Goal: Task Accomplishment & Management: Use online tool/utility

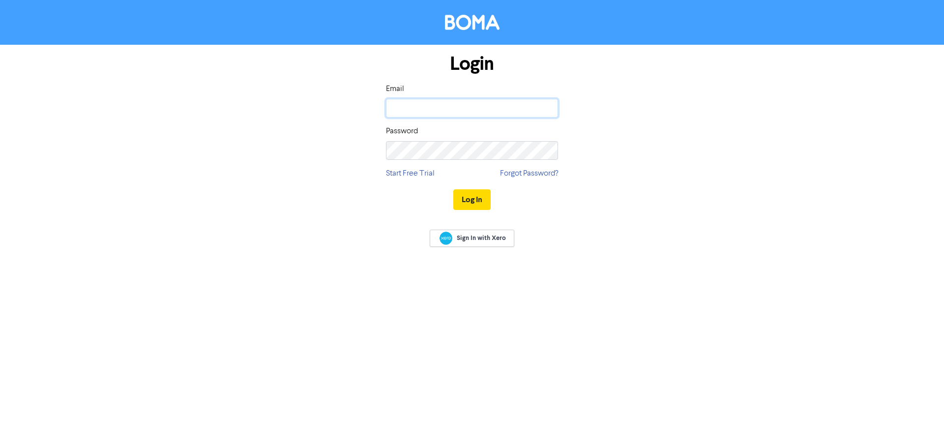
type input "[PERSON_NAME][EMAIL_ADDRESS][DOMAIN_NAME]"
click at [479, 198] on button "Log In" at bounding box center [471, 199] width 37 height 21
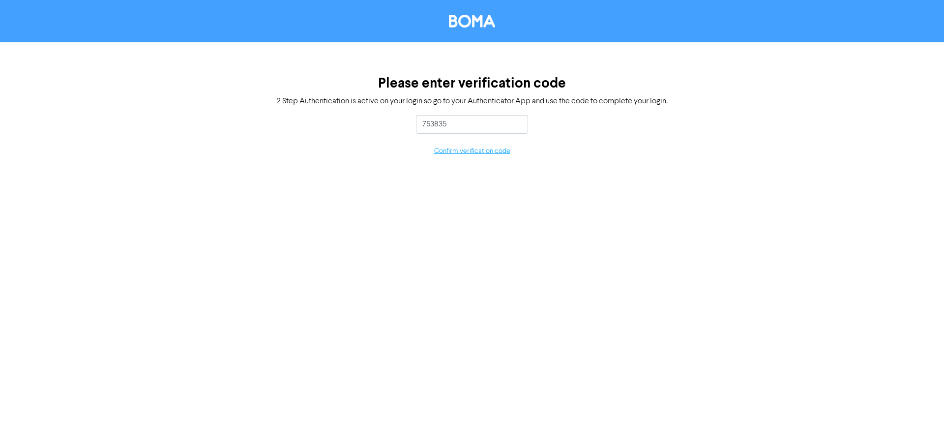
click at [484, 154] on button "Confirm verification code" at bounding box center [472, 151] width 77 height 11
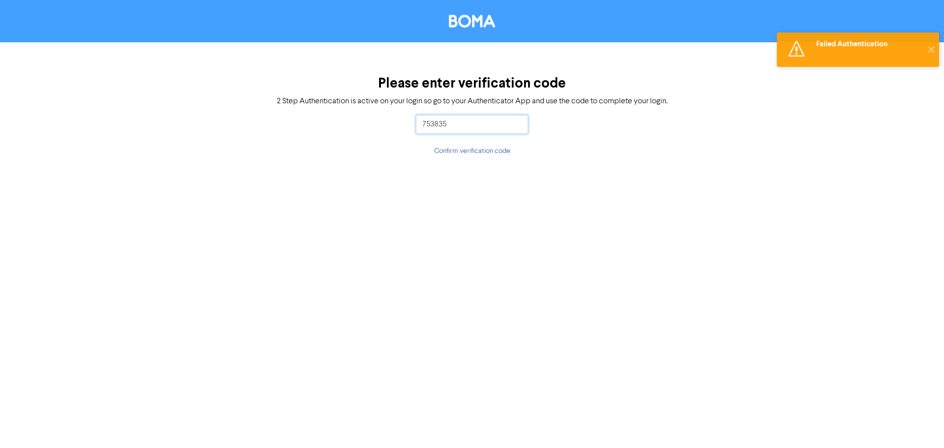
drag, startPoint x: 466, startPoint y: 118, endPoint x: 382, endPoint y: 111, distance: 83.8
click at [382, 111] on div "Please enter verification code 2 Step Authentication is active on your login so…" at bounding box center [472, 116] width 944 height 148
type input "613531"
click at [449, 152] on button "Confirm verification code" at bounding box center [472, 151] width 77 height 11
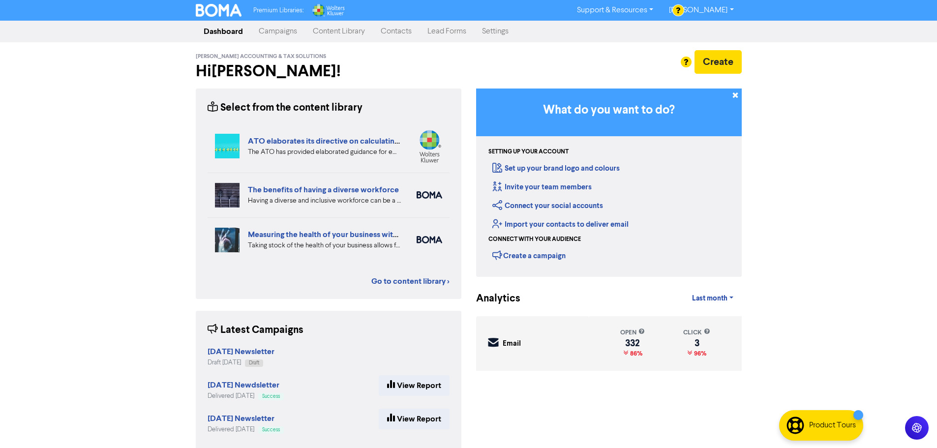
click at [276, 26] on link "Campaigns" at bounding box center [278, 32] width 54 height 20
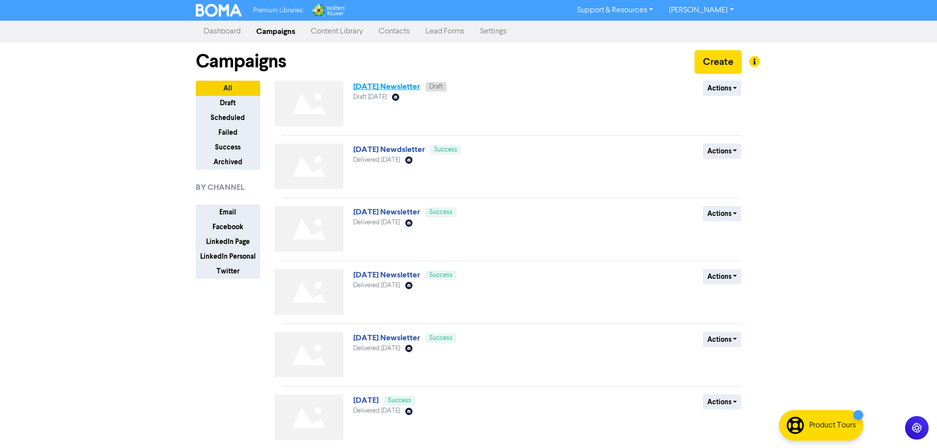
click at [415, 84] on link "[DATE] Newsletter" at bounding box center [386, 87] width 67 height 10
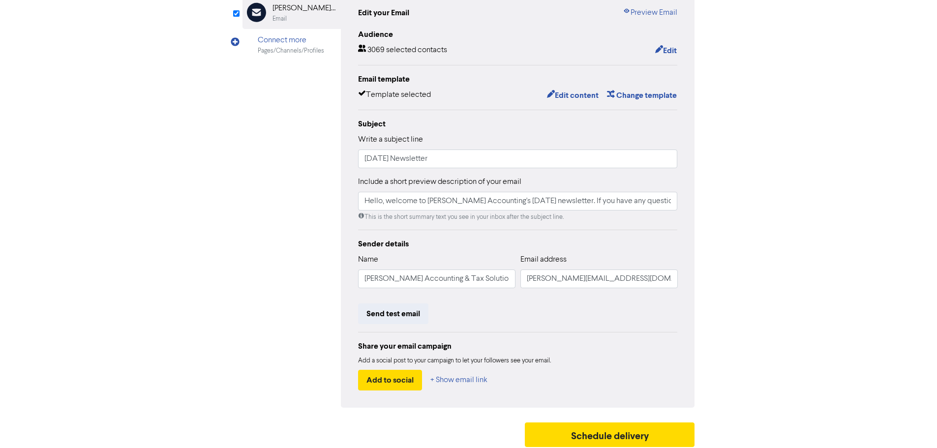
scroll to position [116, 0]
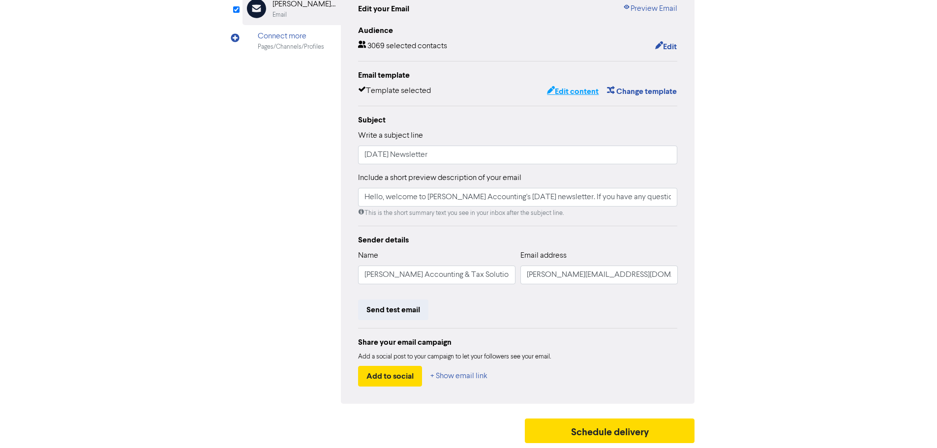
click at [593, 90] on button "Edit content" at bounding box center [572, 91] width 53 height 13
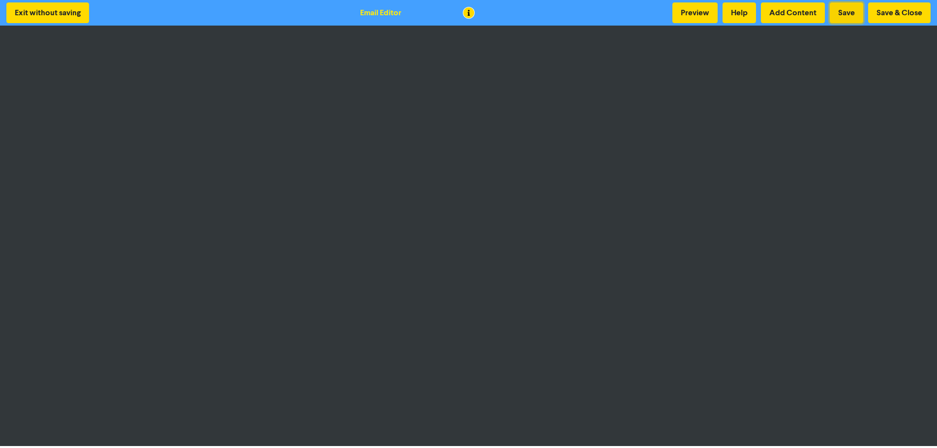
click at [859, 11] on button "Save" at bounding box center [846, 12] width 33 height 21
click at [846, 9] on button "Save" at bounding box center [846, 12] width 33 height 21
click at [856, 5] on button "Save" at bounding box center [846, 12] width 33 height 21
click at [834, 10] on button "Save" at bounding box center [846, 12] width 33 height 21
click at [836, 9] on button "Save" at bounding box center [846, 12] width 33 height 21
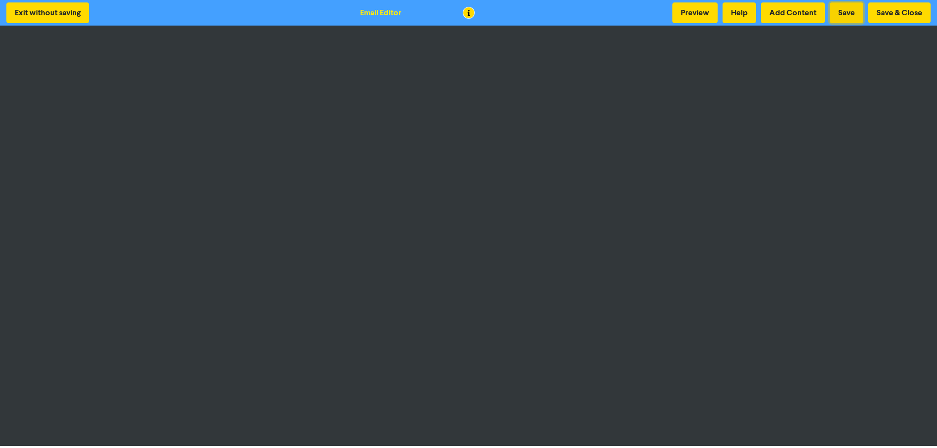
click at [844, 7] on button "Save" at bounding box center [846, 12] width 33 height 21
click at [834, 8] on button "Save" at bounding box center [846, 12] width 33 height 21
click at [846, 11] on button "Save" at bounding box center [846, 12] width 33 height 21
click at [876, 8] on button "Save & Close" at bounding box center [899, 12] width 62 height 21
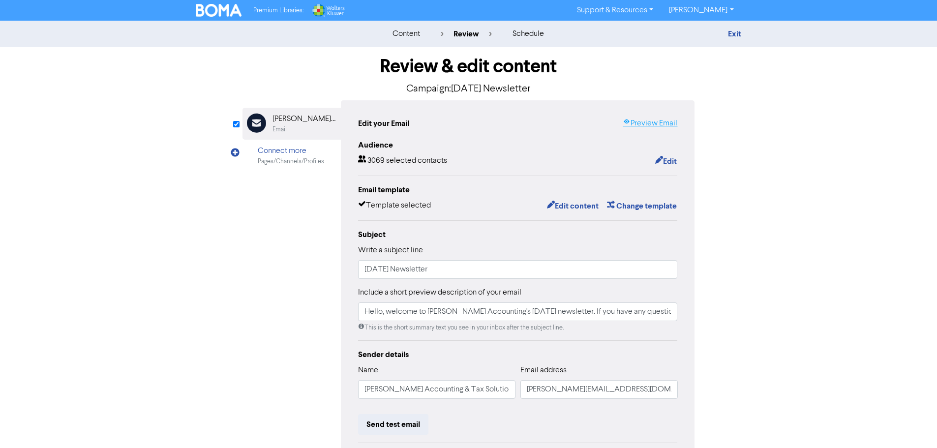
click at [660, 128] on link "Preview Email" at bounding box center [650, 124] width 55 height 12
click at [735, 31] on link "Exit" at bounding box center [734, 34] width 13 height 10
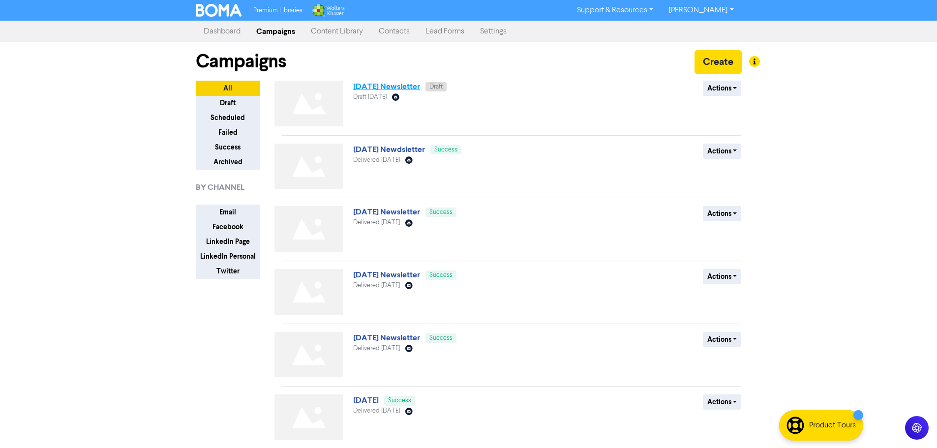
click at [388, 90] on link "[DATE] Newsletter" at bounding box center [386, 87] width 67 height 10
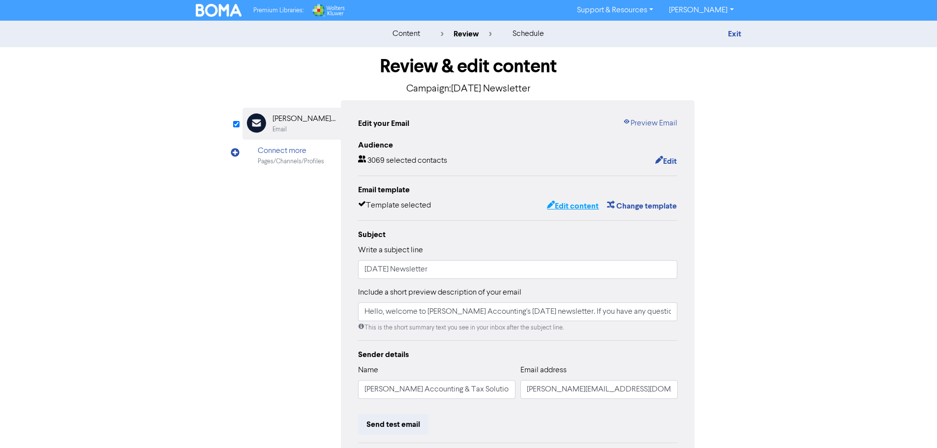
click at [569, 206] on button "Edit content" at bounding box center [572, 206] width 53 height 13
